Goal: Find specific page/section: Find specific page/section

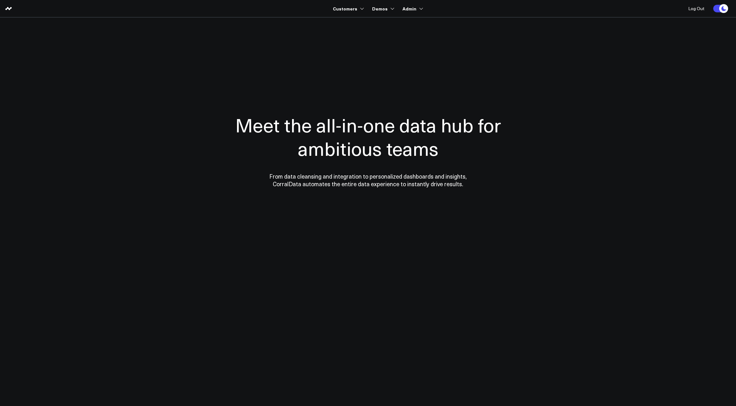
click at [338, 24] on section "Meet the all-in-one data hub for ambitious teams From data cleansing and integr…" at bounding box center [368, 128] width 456 height 222
click at [252, 56] on div at bounding box center [368, 150] width 456 height 215
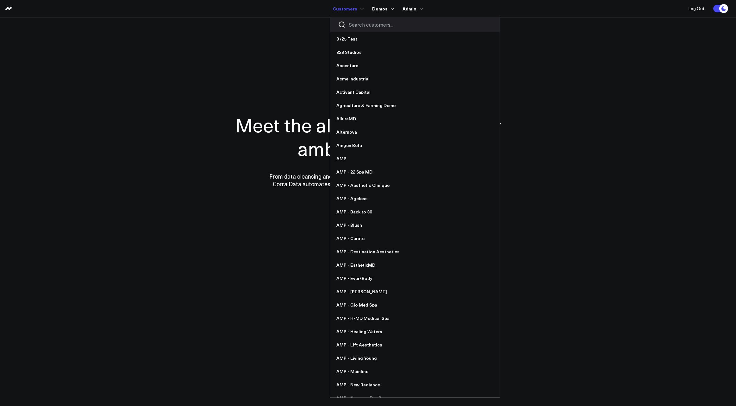
click at [363, 26] on input "Search customers input" at bounding box center [420, 24] width 143 height 7
type input "ad"
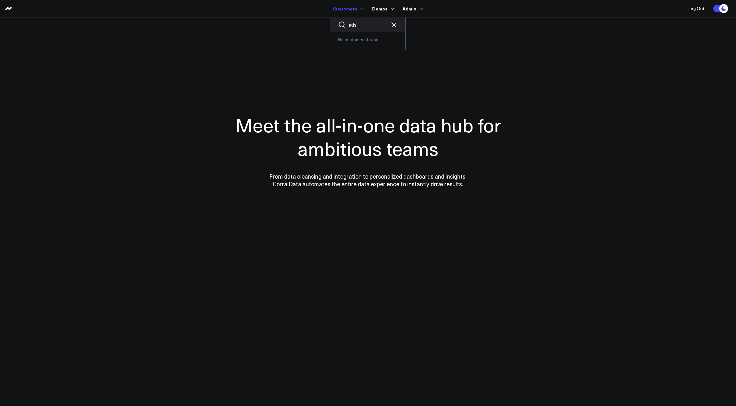
click at [363, 26] on input "ads" at bounding box center [368, 24] width 38 height 7
click at [363, 26] on input "ad" at bounding box center [368, 24] width 38 height 7
type input "a"
click at [646, 73] on body "Customers 3725 Test 829 Studios Accenture Acme Industrial Activant Capital Agri…" at bounding box center [368, 203] width 736 height 406
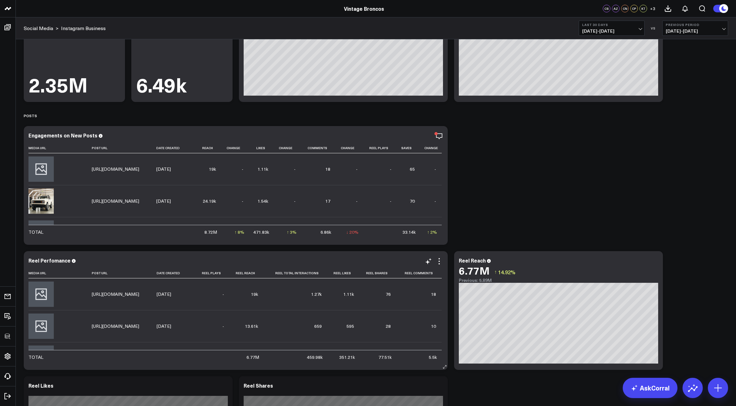
scroll to position [155, 0]
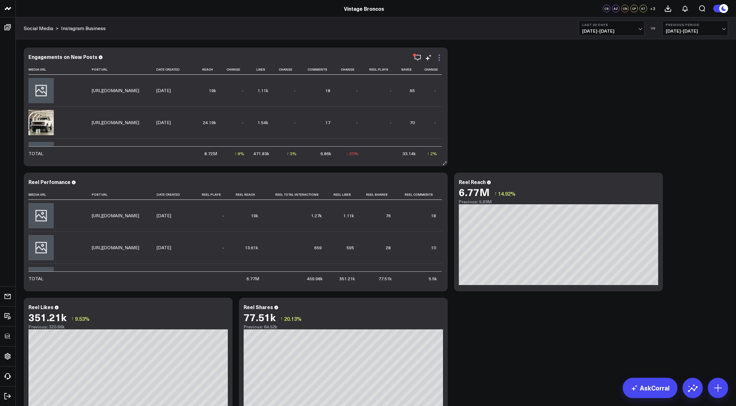
click at [441, 55] on icon at bounding box center [440, 58] width 8 height 8
click at [657, 46] on div "Profile Stats Modify via AI Copy link to widget Ask support Remove Create linke…" at bounding box center [376, 357] width 711 height 946
